Goal: Information Seeking & Learning: Learn about a topic

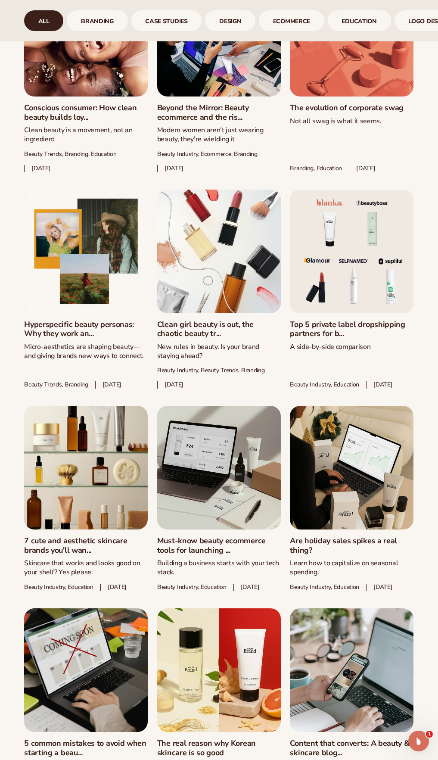
scroll to position [690, 0]
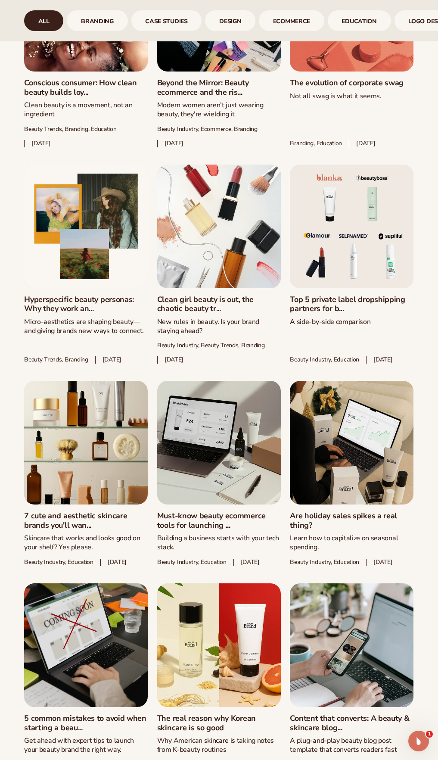
click at [335, 295] on link "Top 5 private label dropshipping partners for b..." at bounding box center [352, 304] width 124 height 19
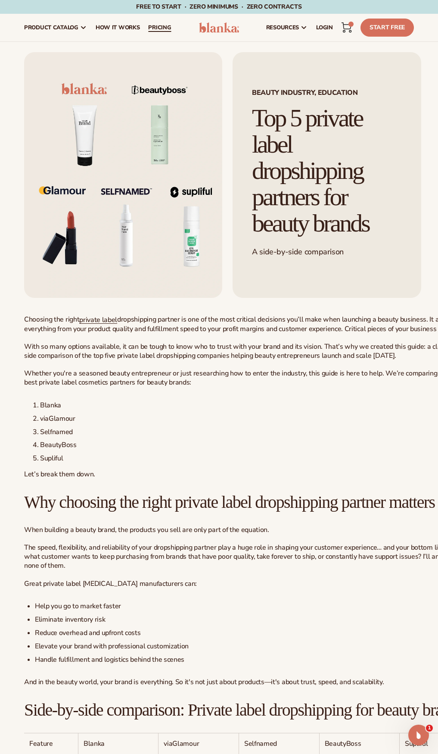
click at [151, 25] on span "pricing" at bounding box center [159, 27] width 23 height 7
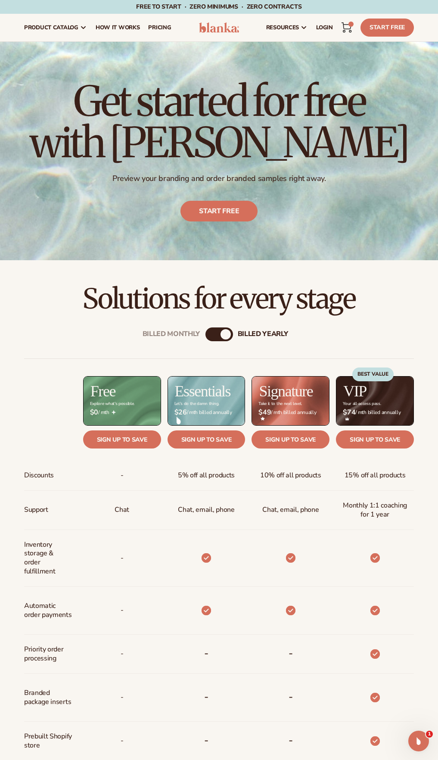
click at [208, 337] on div "Billed Monthly" at bounding box center [211, 334] width 10 height 10
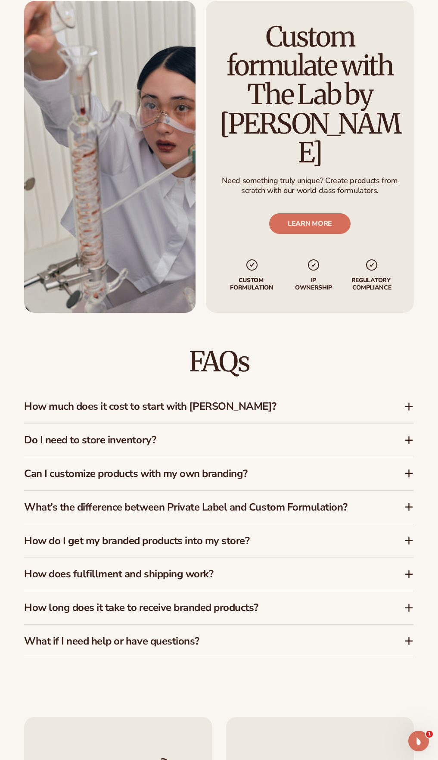
scroll to position [991, 0]
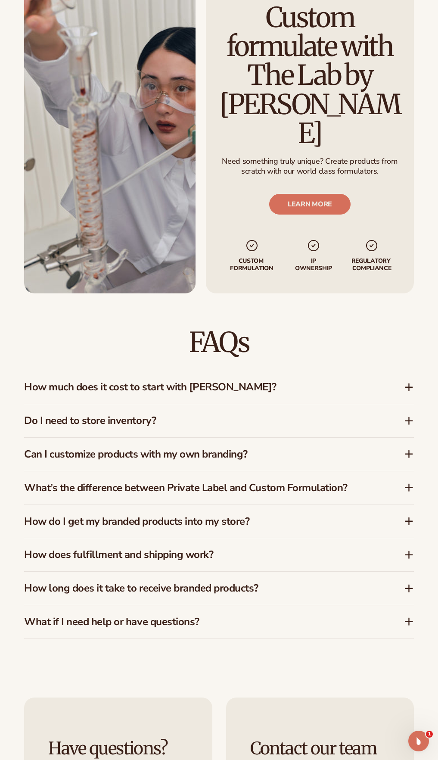
click at [285, 549] on h3 "How does fulfillment and shipping work?" at bounding box center [201, 555] width 354 height 12
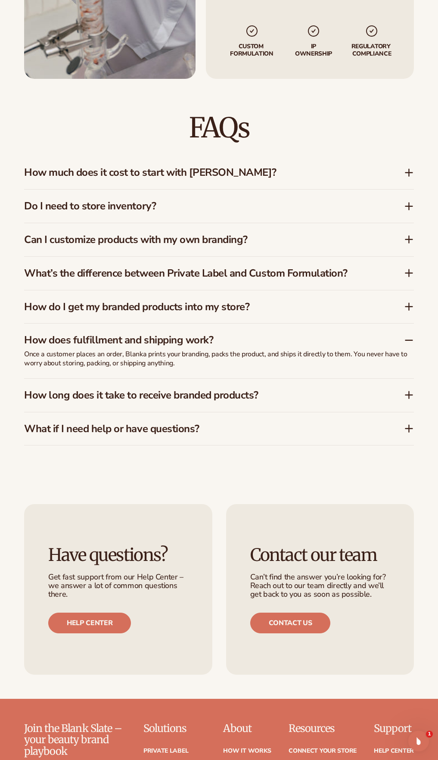
scroll to position [1250, 0]
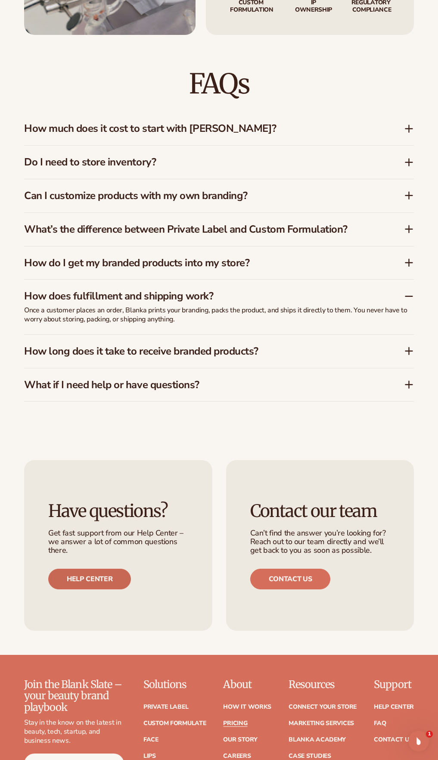
click at [111, 569] on link "Help center" at bounding box center [89, 579] width 83 height 21
